Goal: Browse casually

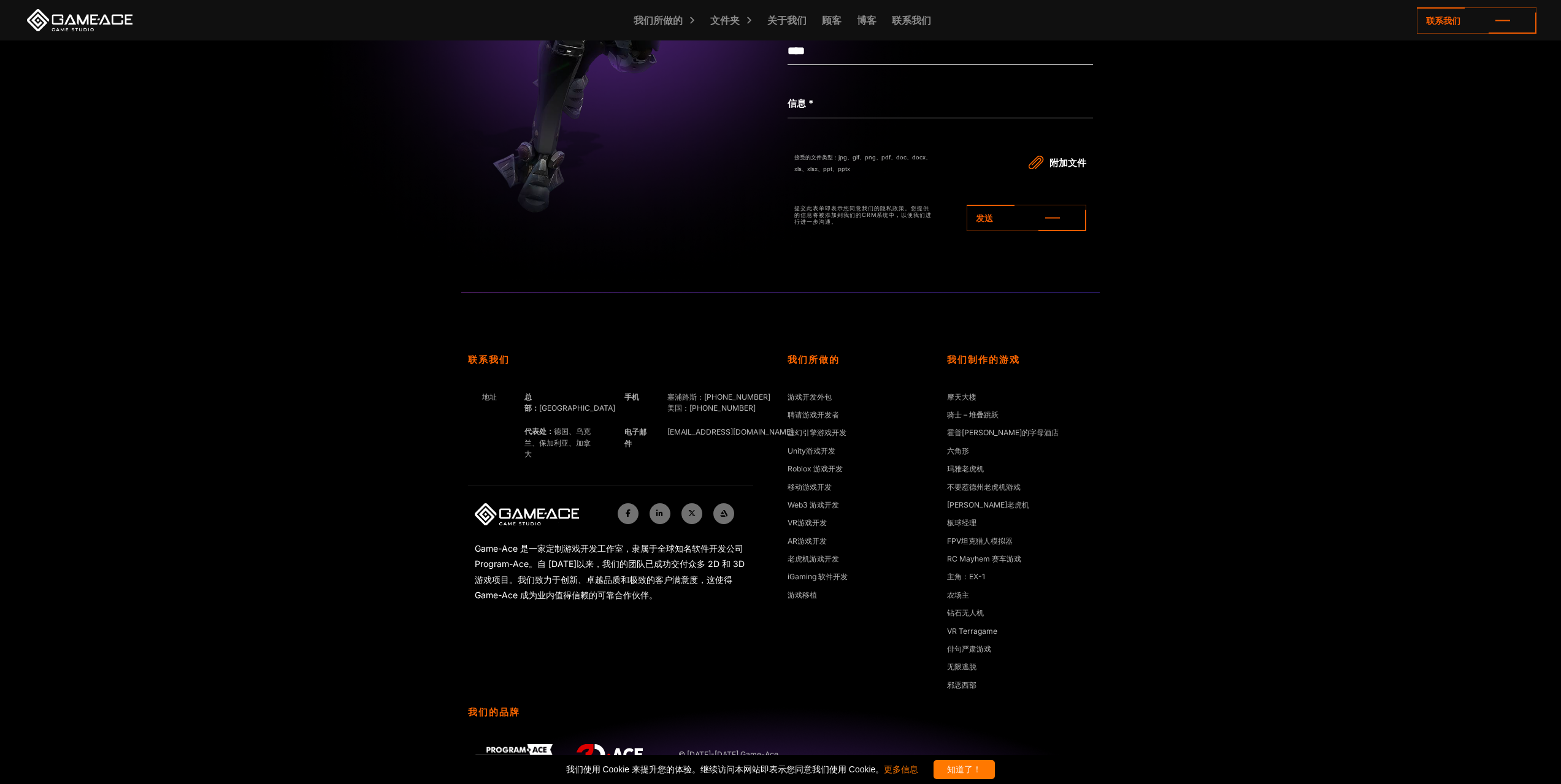
scroll to position [4178, 0]
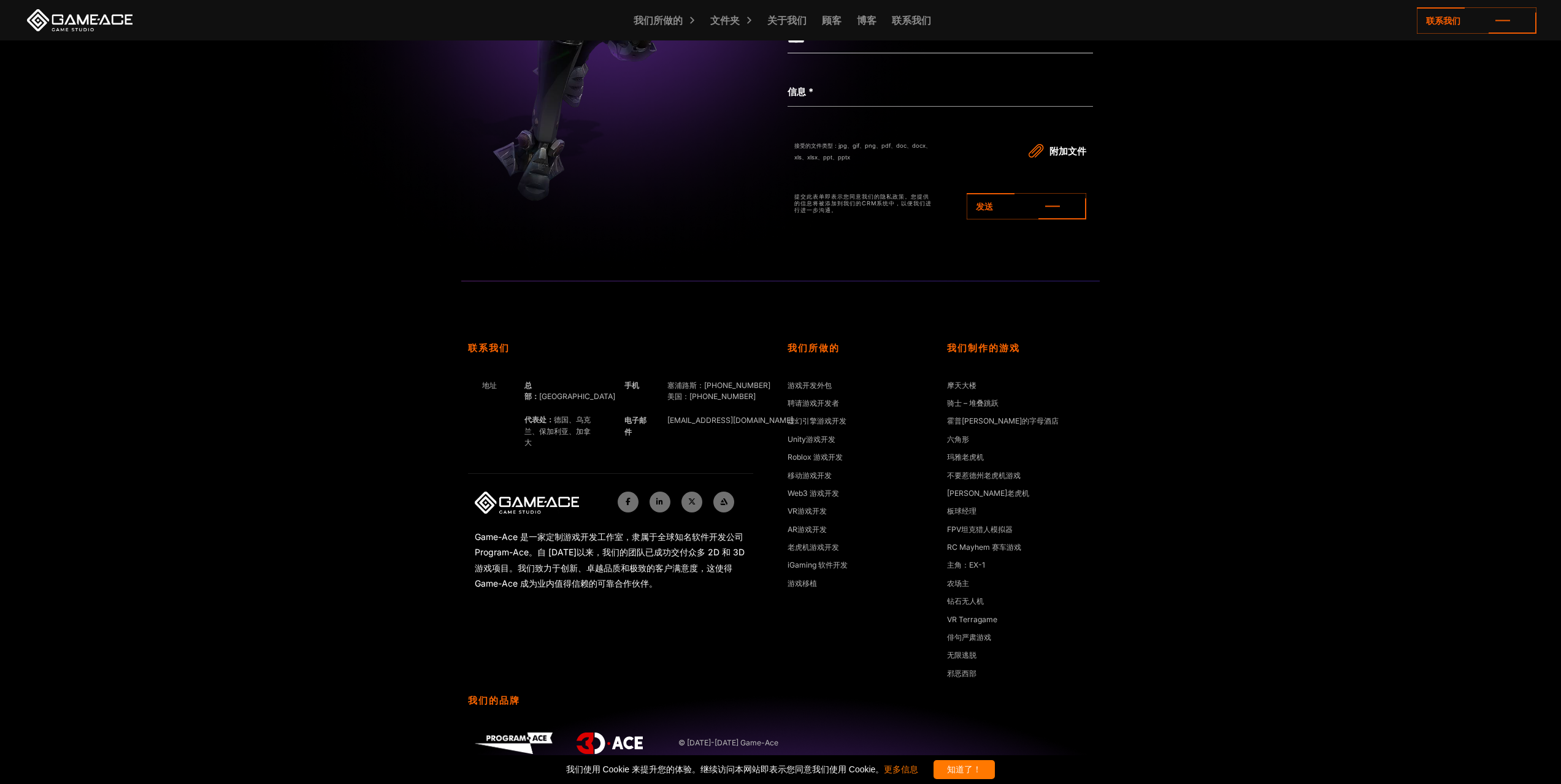
click at [73, 21] on link at bounding box center [80, 20] width 110 height 22
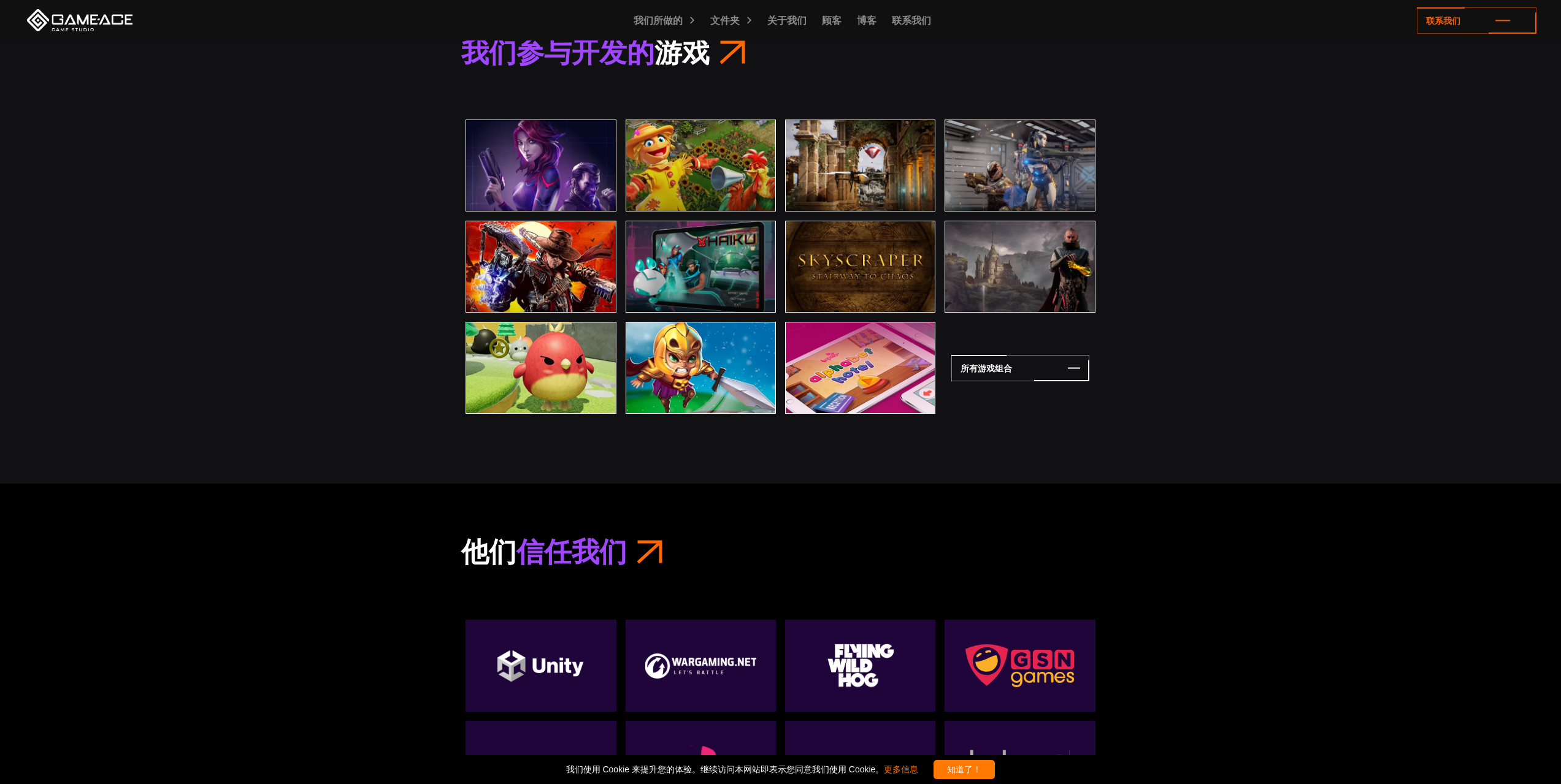
scroll to position [4292, 0]
